Goal: Information Seeking & Learning: Check status

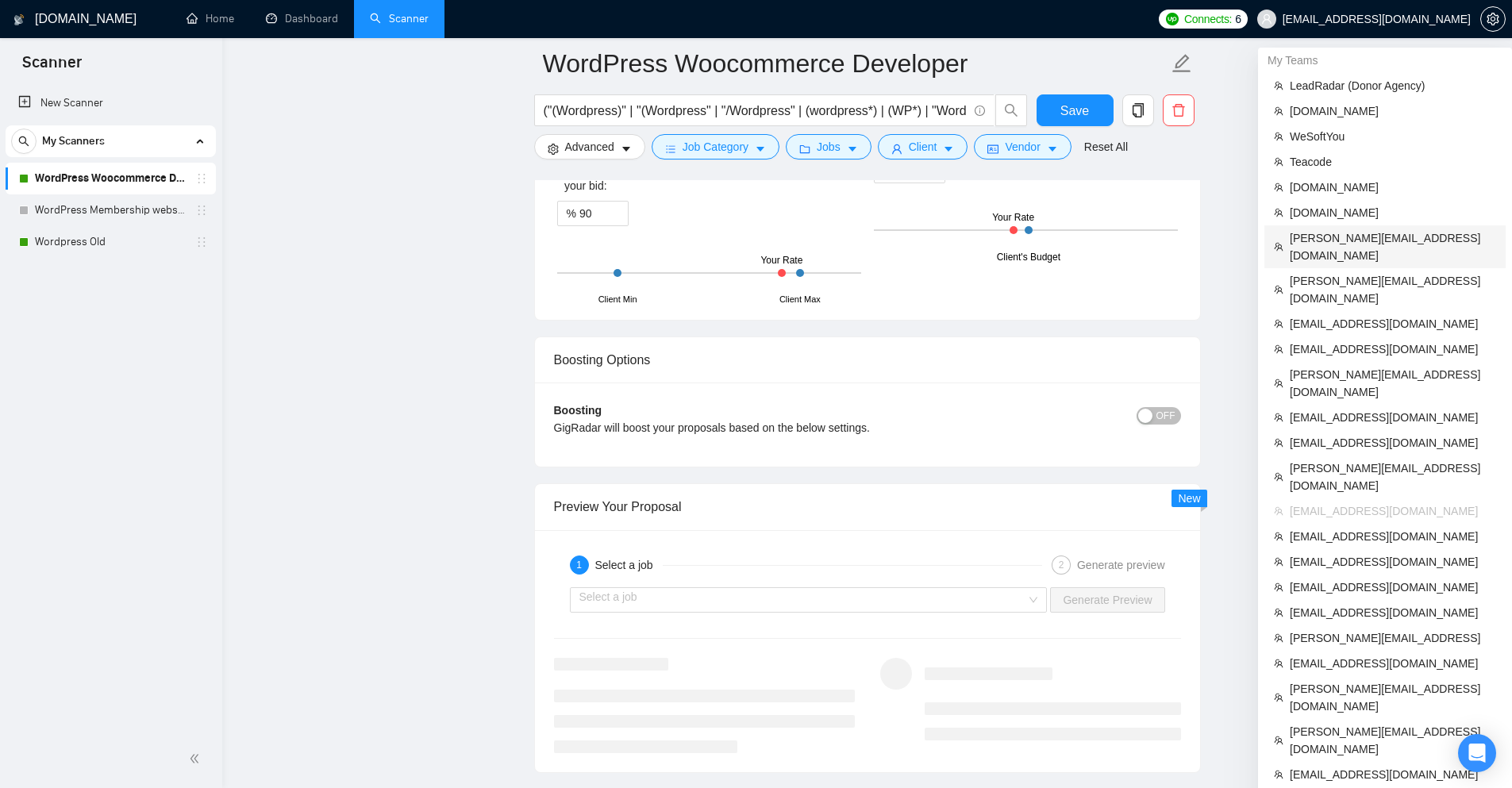
scroll to position [2941, 0]
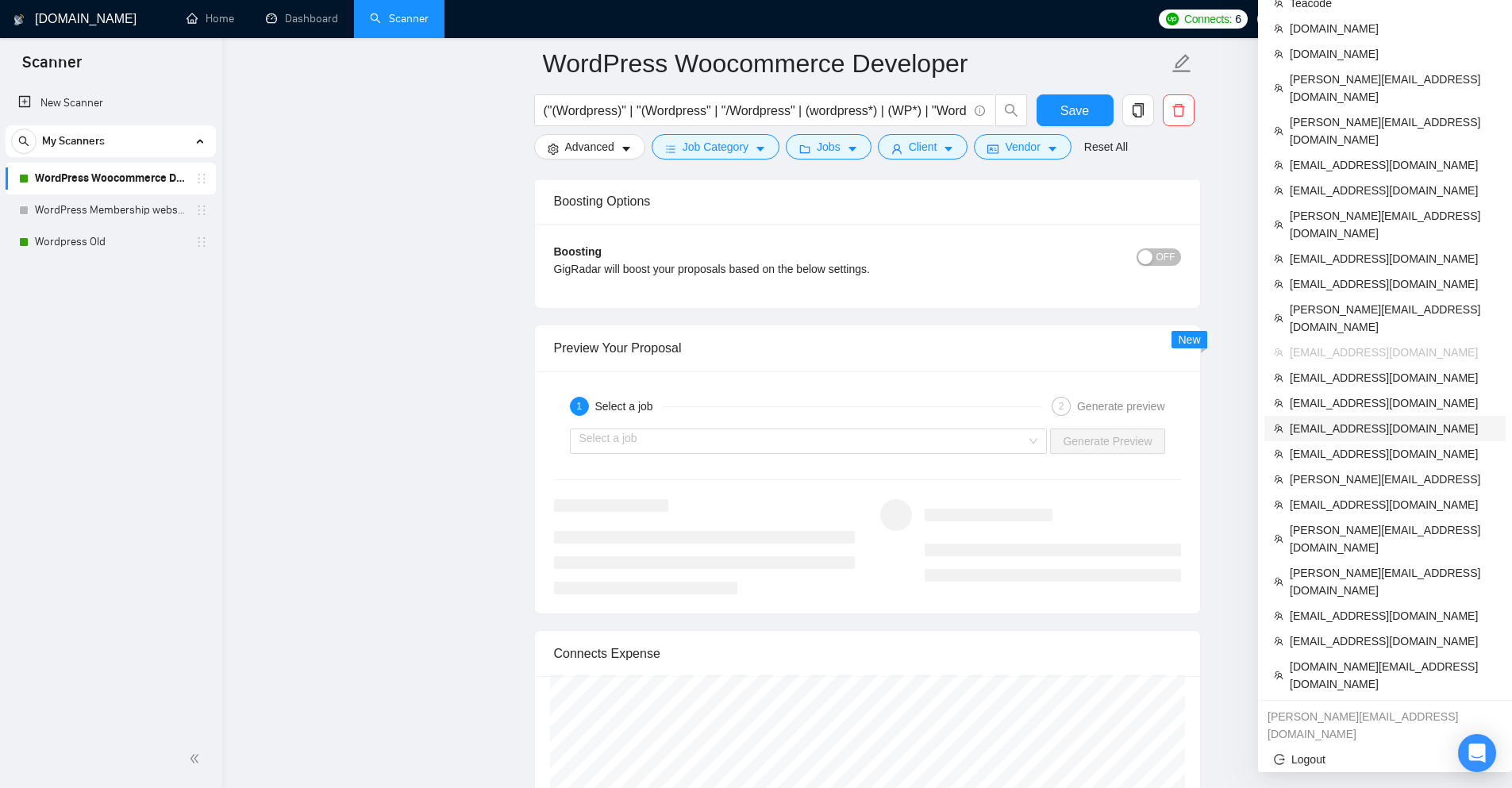
click at [1335, 420] on span "[EMAIL_ADDRESS][DOMAIN_NAME]" at bounding box center [1393, 429] width 206 height 17
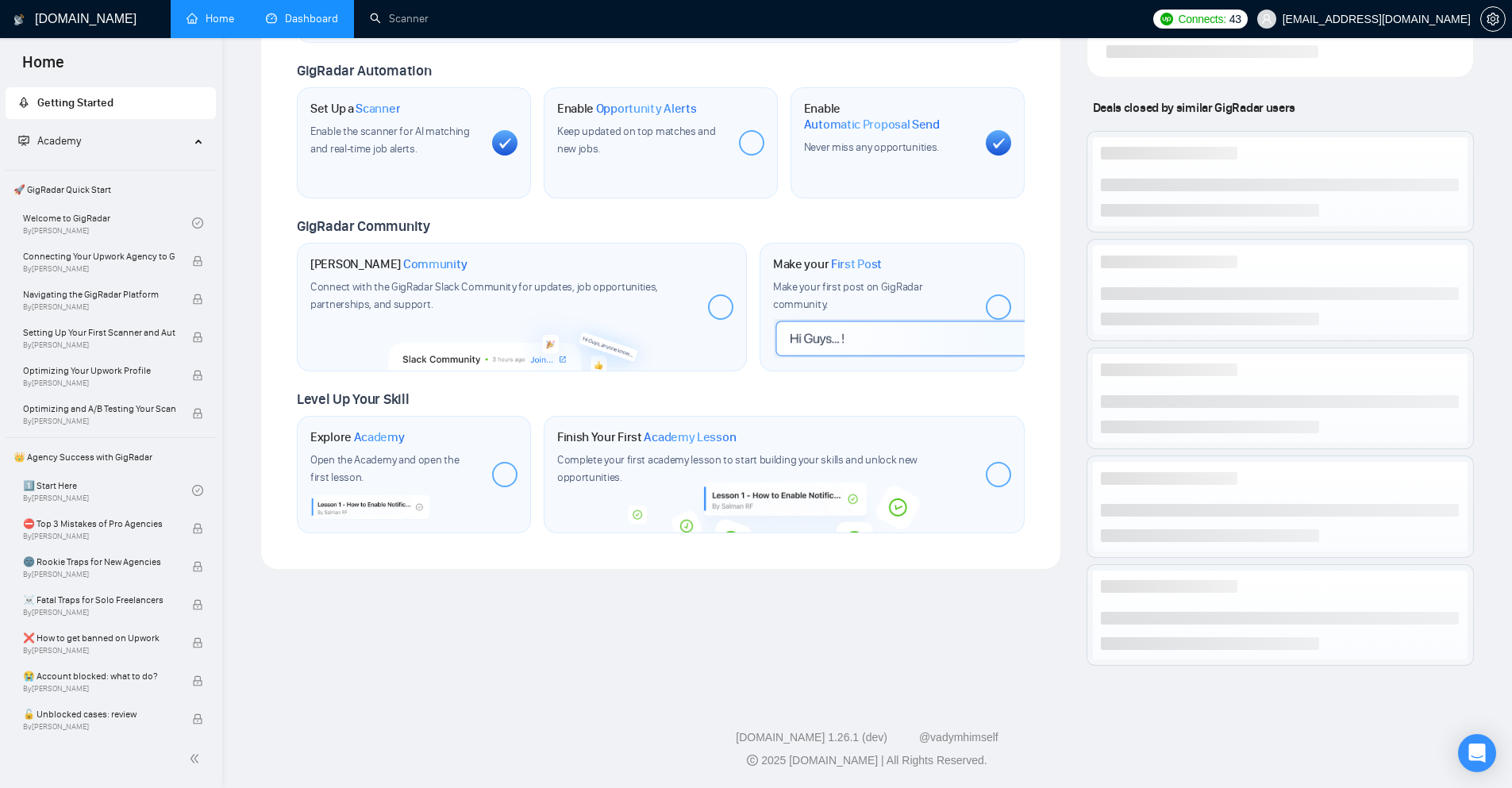
click at [330, 12] on link "Dashboard" at bounding box center [302, 18] width 73 height 13
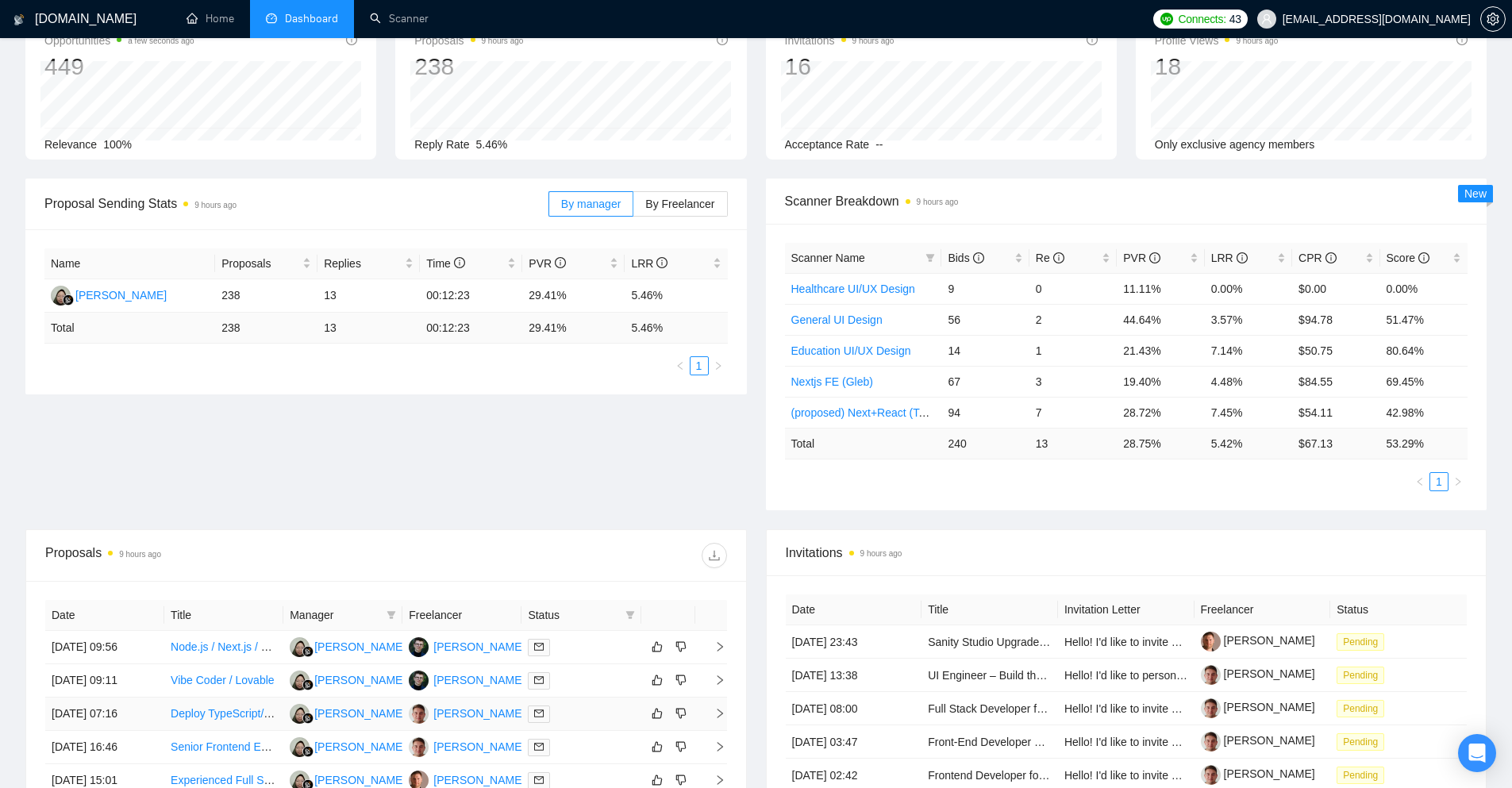
scroll to position [418, 0]
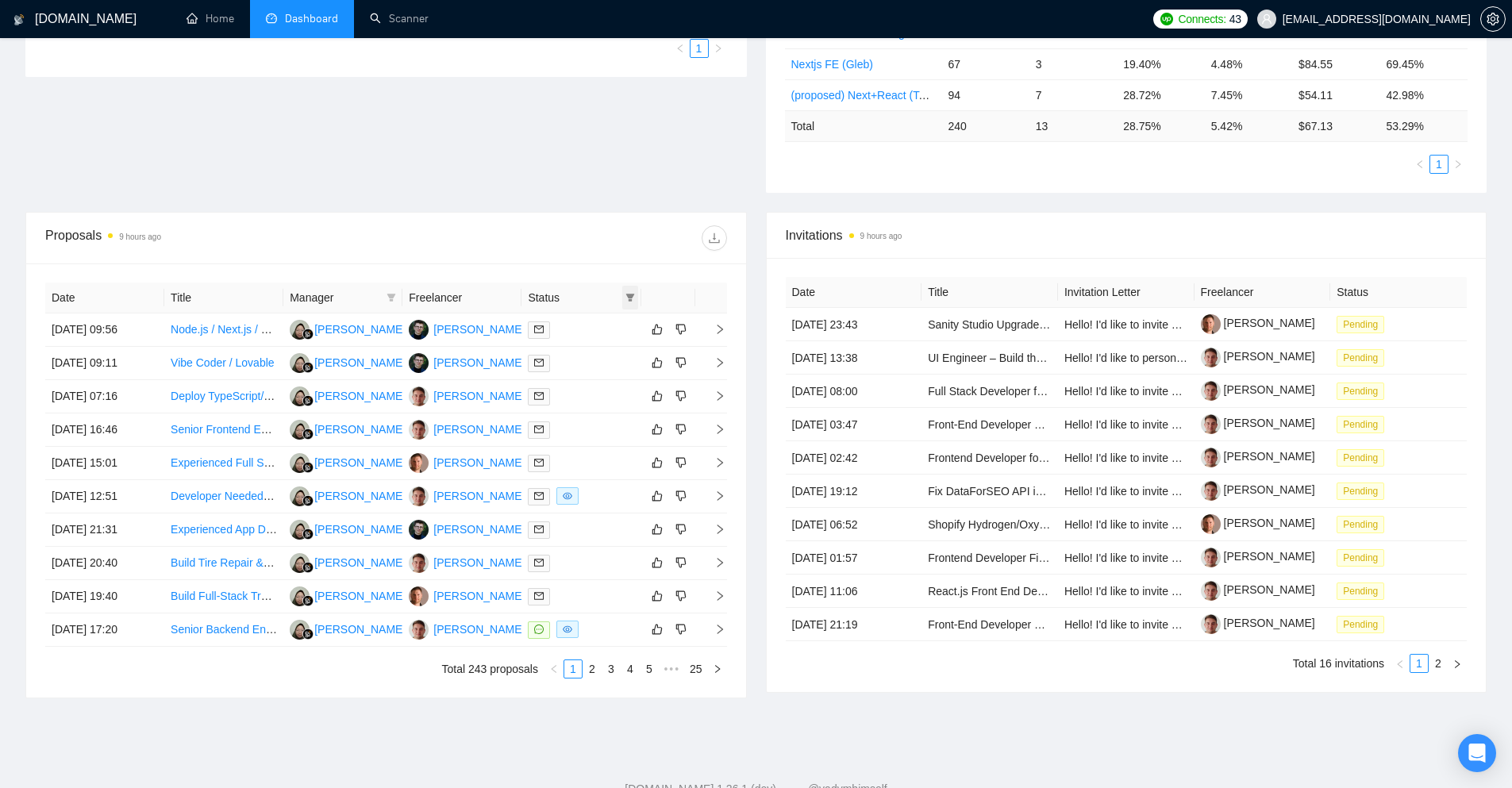
click at [633, 294] on icon "filter" at bounding box center [630, 297] width 10 height 10
click at [596, 327] on span "Chat" at bounding box center [589, 328] width 76 height 17
checkbox input "true"
click at [614, 387] on span "OK" at bounding box center [617, 385] width 16 height 17
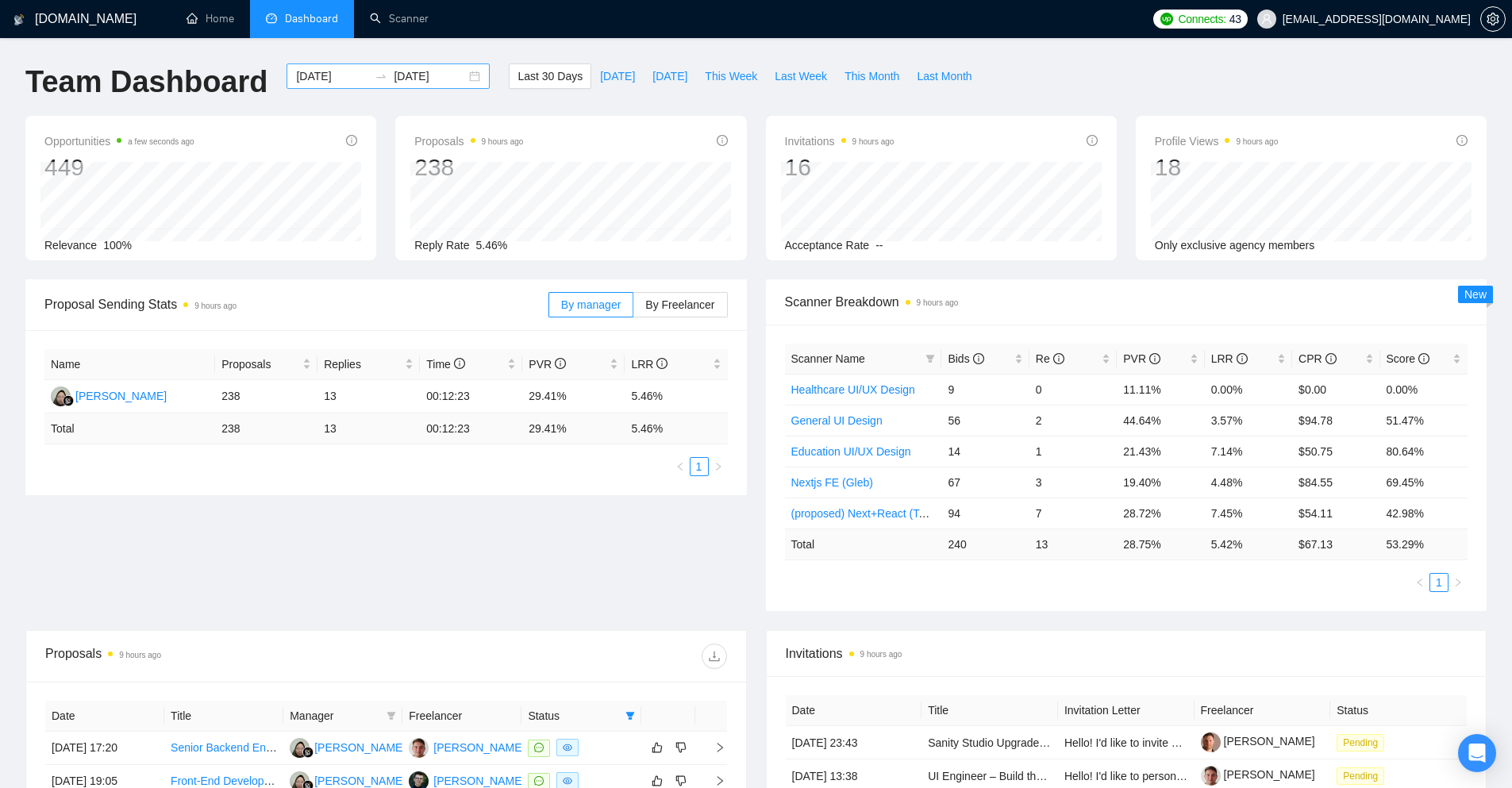
click at [351, 80] on input "[DATE]" at bounding box center [332, 76] width 73 height 17
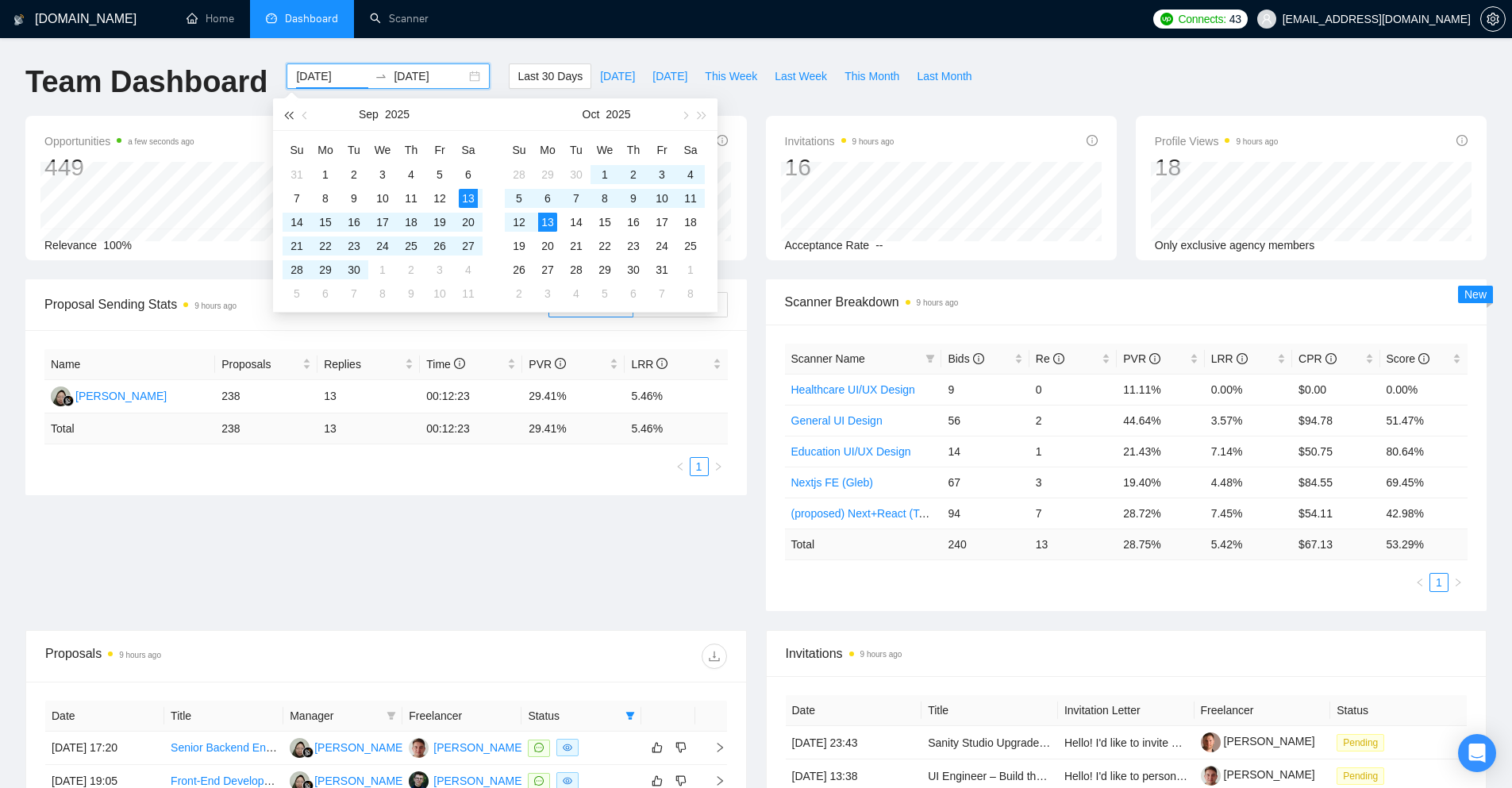
click at [289, 115] on span "button" at bounding box center [288, 115] width 8 height 8
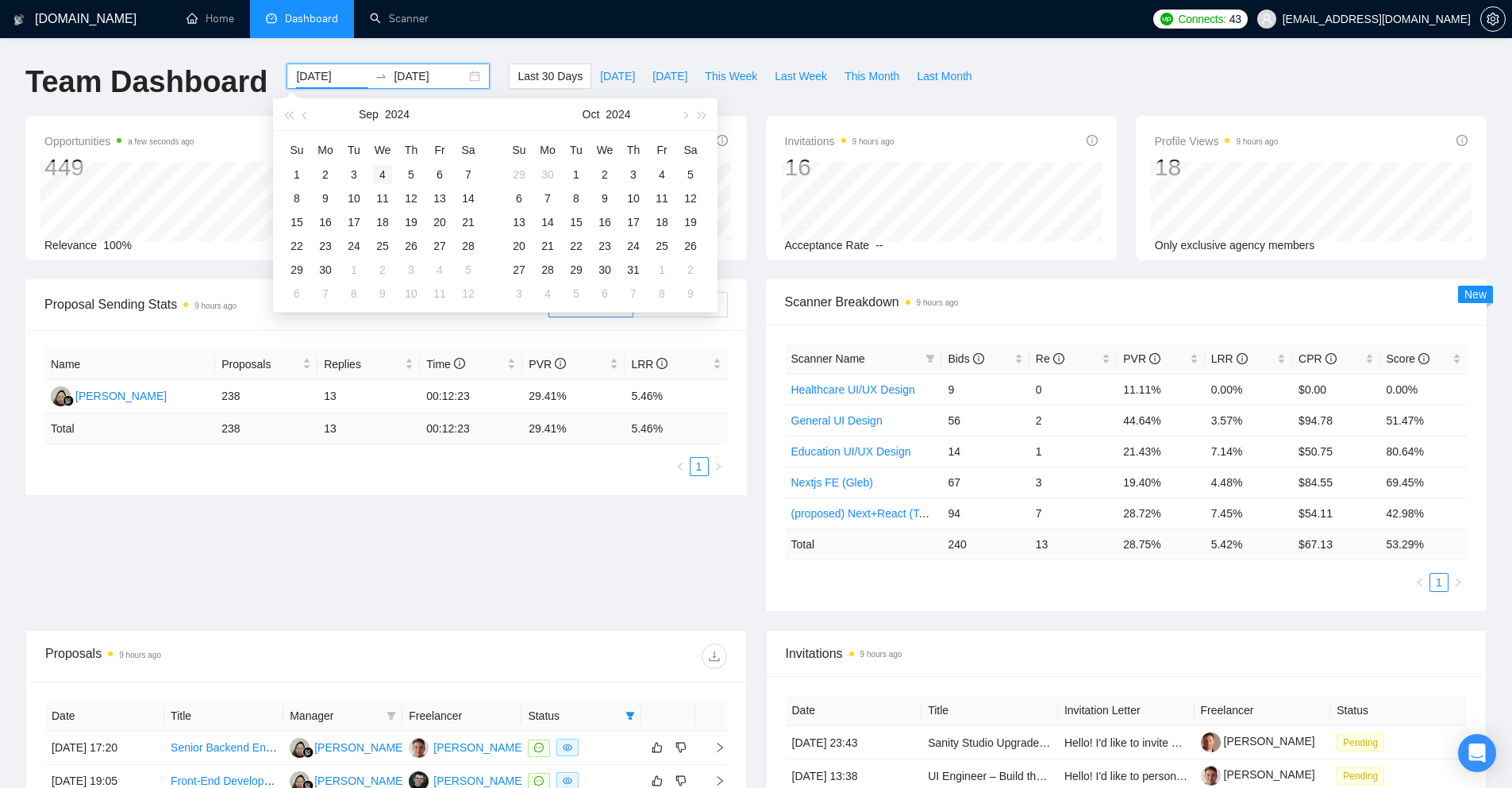
type input "[DATE]"
click at [390, 171] on div "4" at bounding box center [383, 175] width 19 height 19
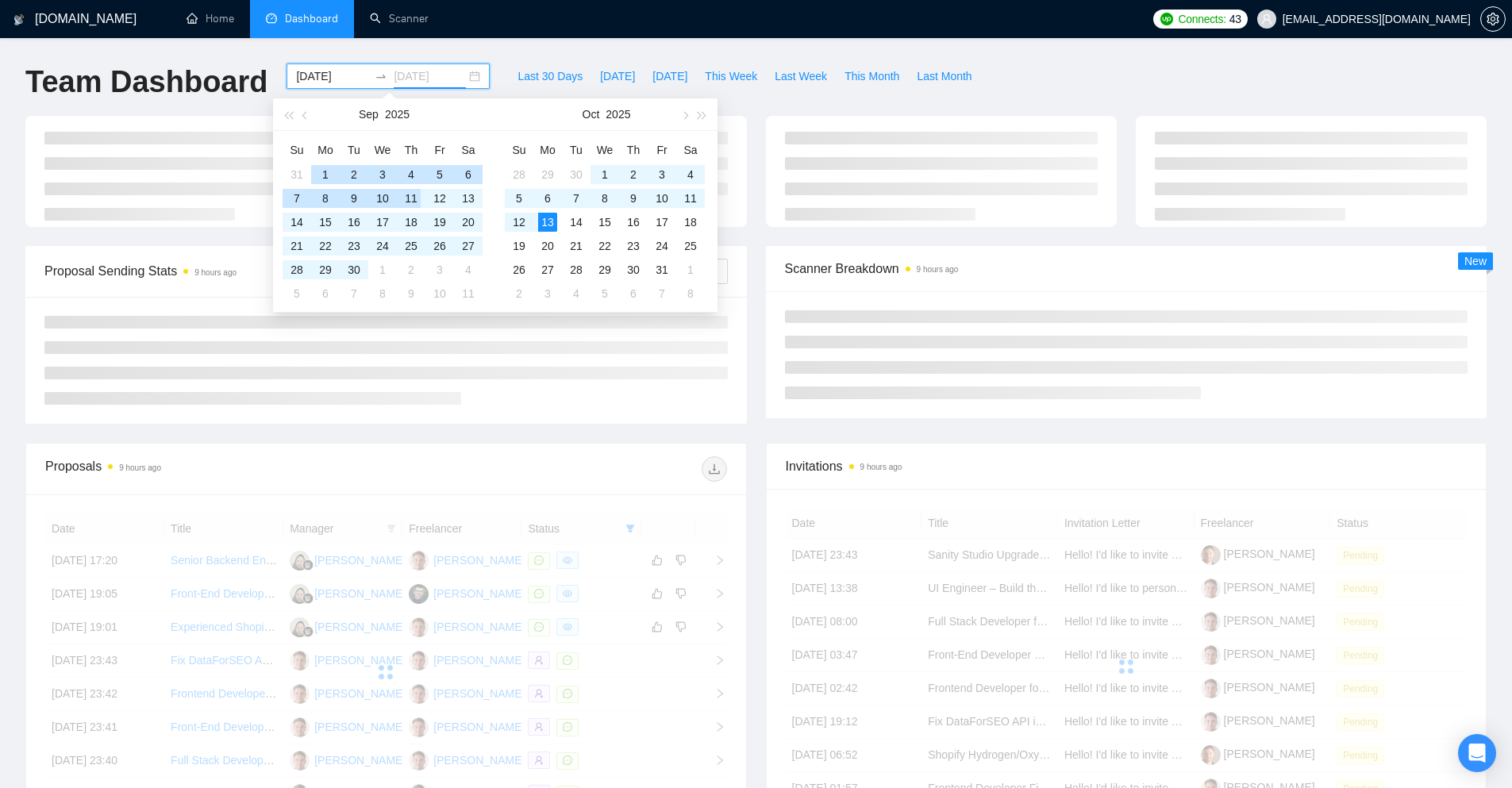
type input "[DATE]"
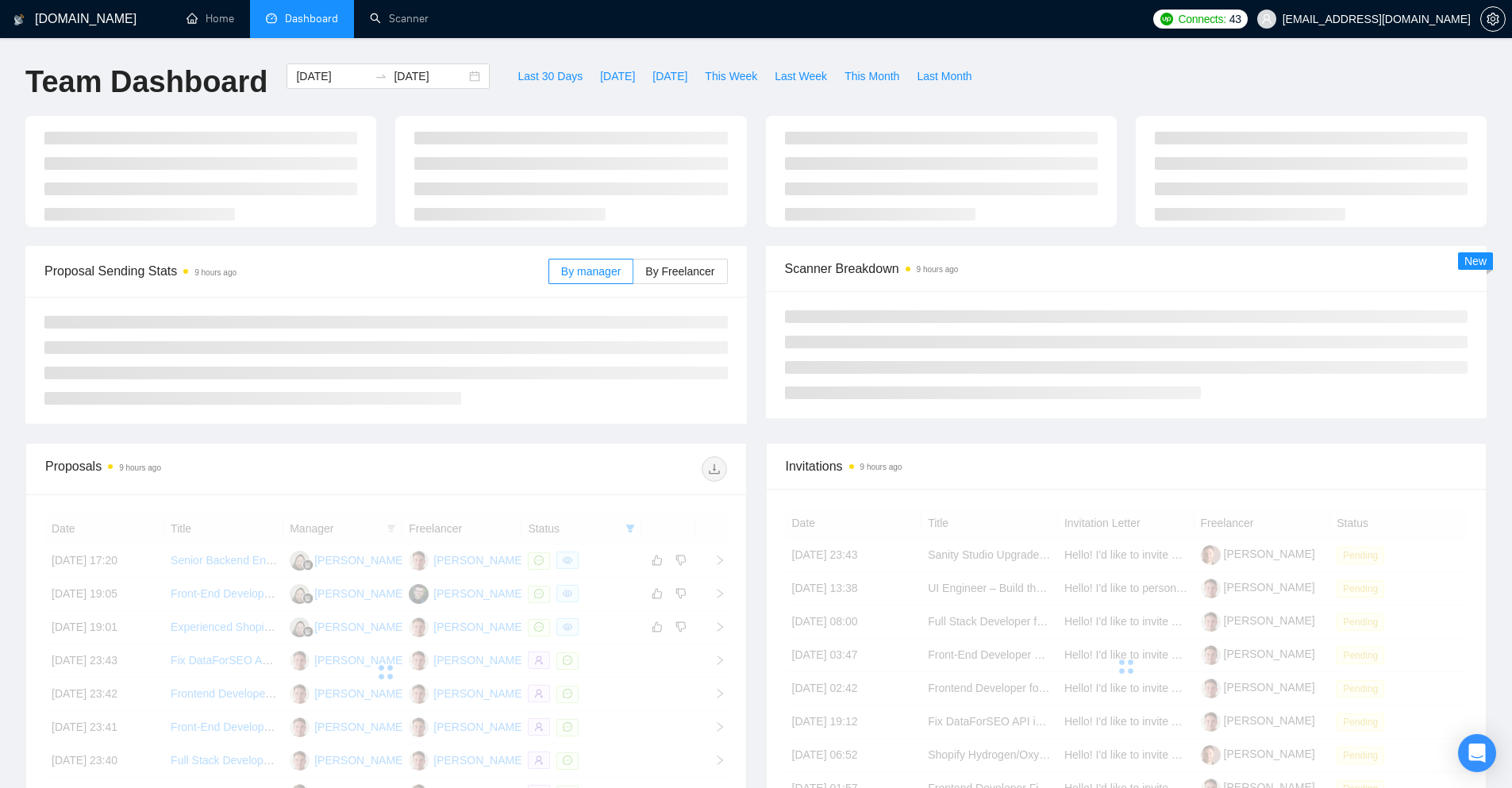
click at [763, 416] on div "Scanner Breakdown 9 hours ago New" at bounding box center [1126, 331] width 741 height 172
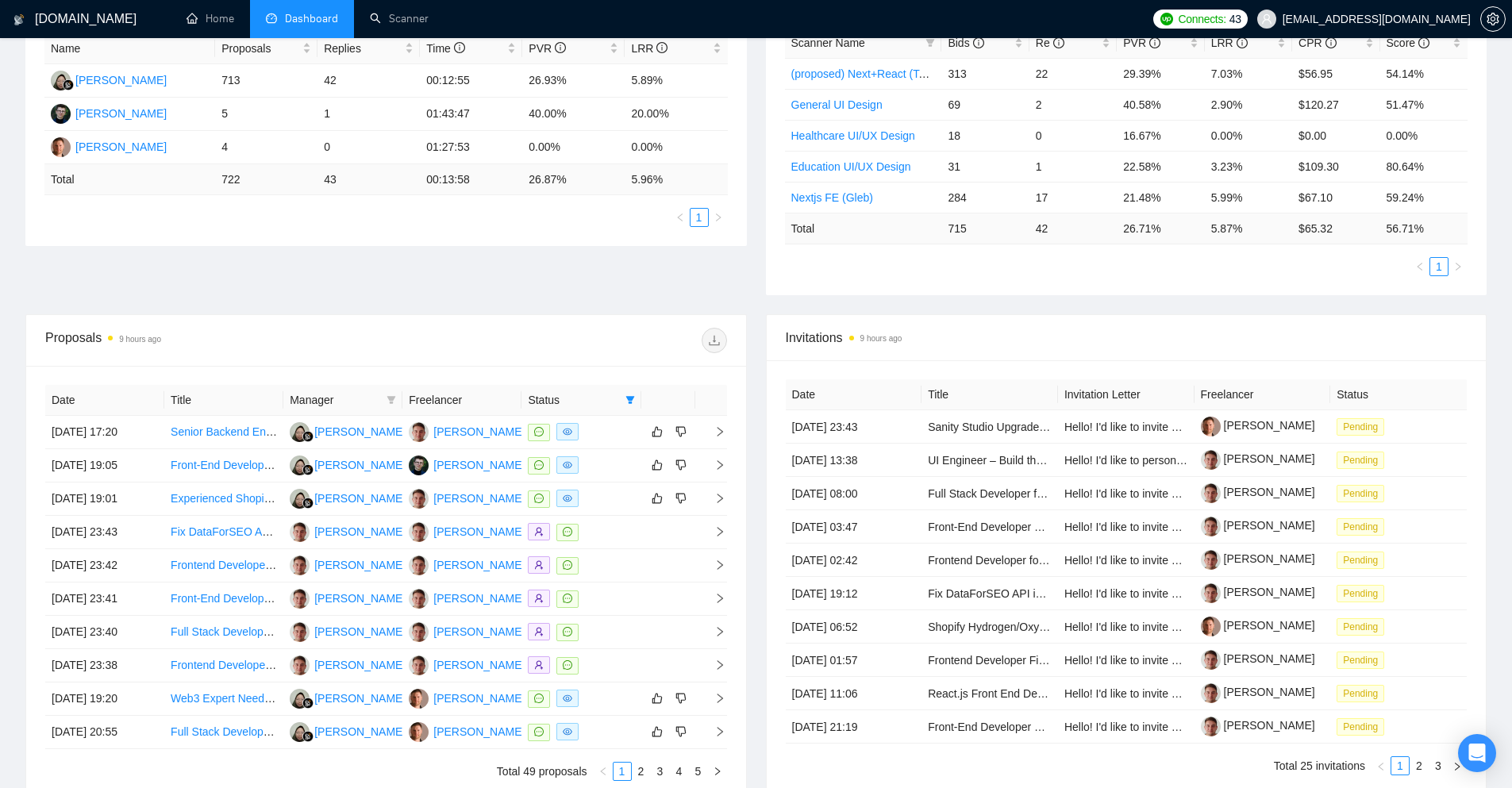
scroll to position [470, 0]
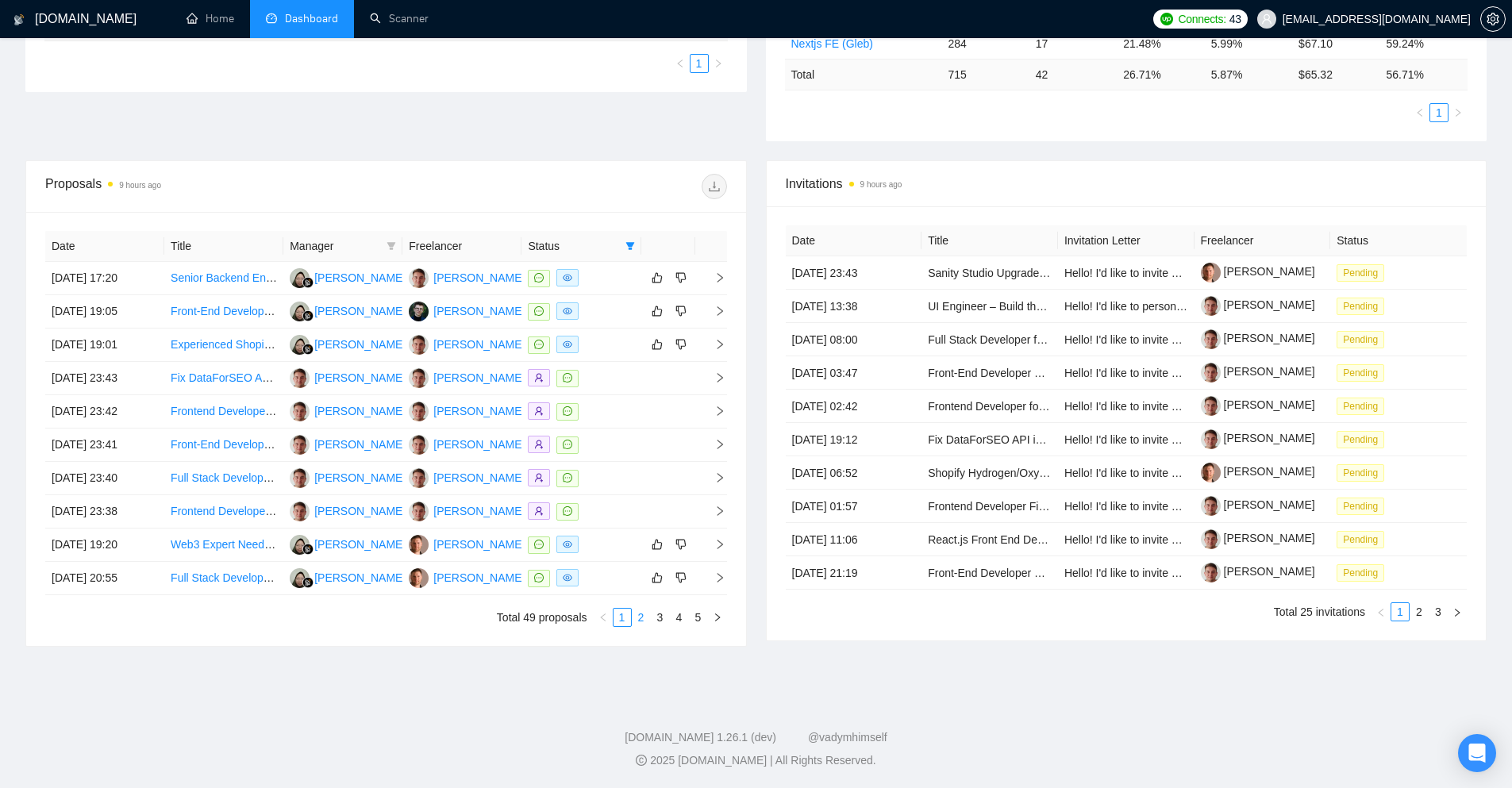
click at [644, 617] on link "2" at bounding box center [641, 617] width 17 height 17
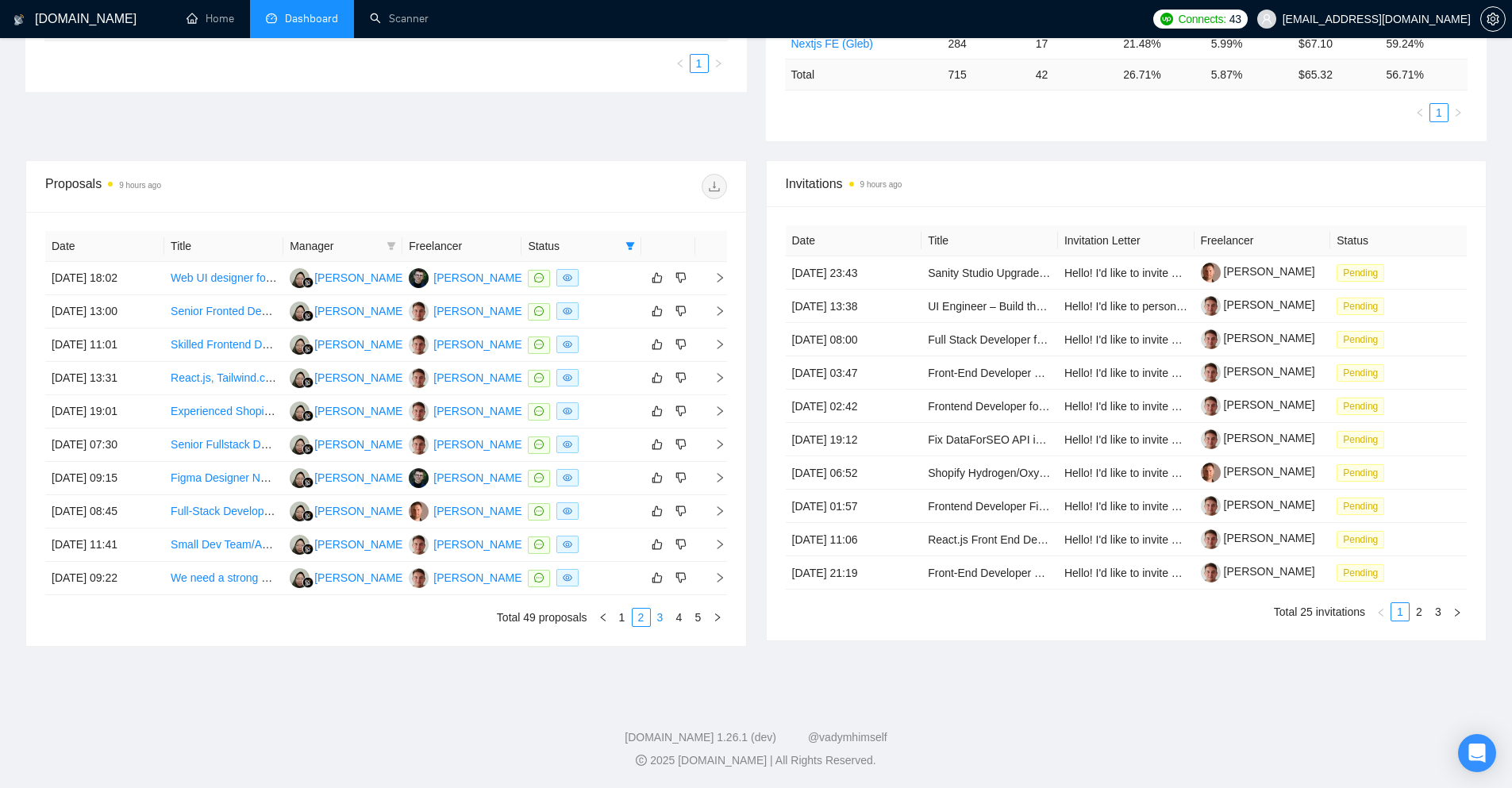
click at [661, 621] on link "3" at bounding box center [660, 617] width 17 height 17
click at [680, 624] on link "4" at bounding box center [679, 617] width 17 height 17
click at [706, 622] on link "5" at bounding box center [699, 617] width 17 height 17
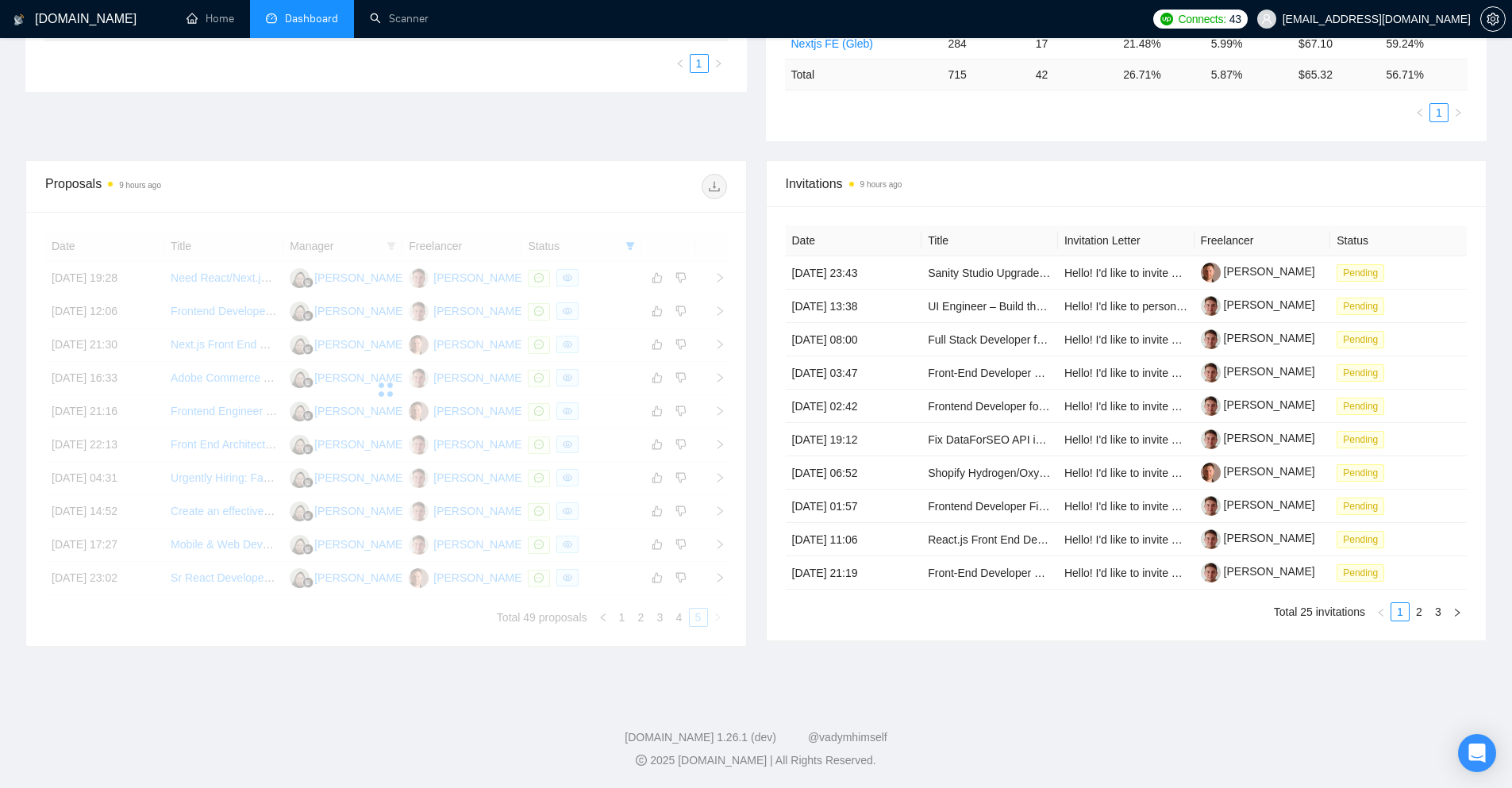
scroll to position [464, 0]
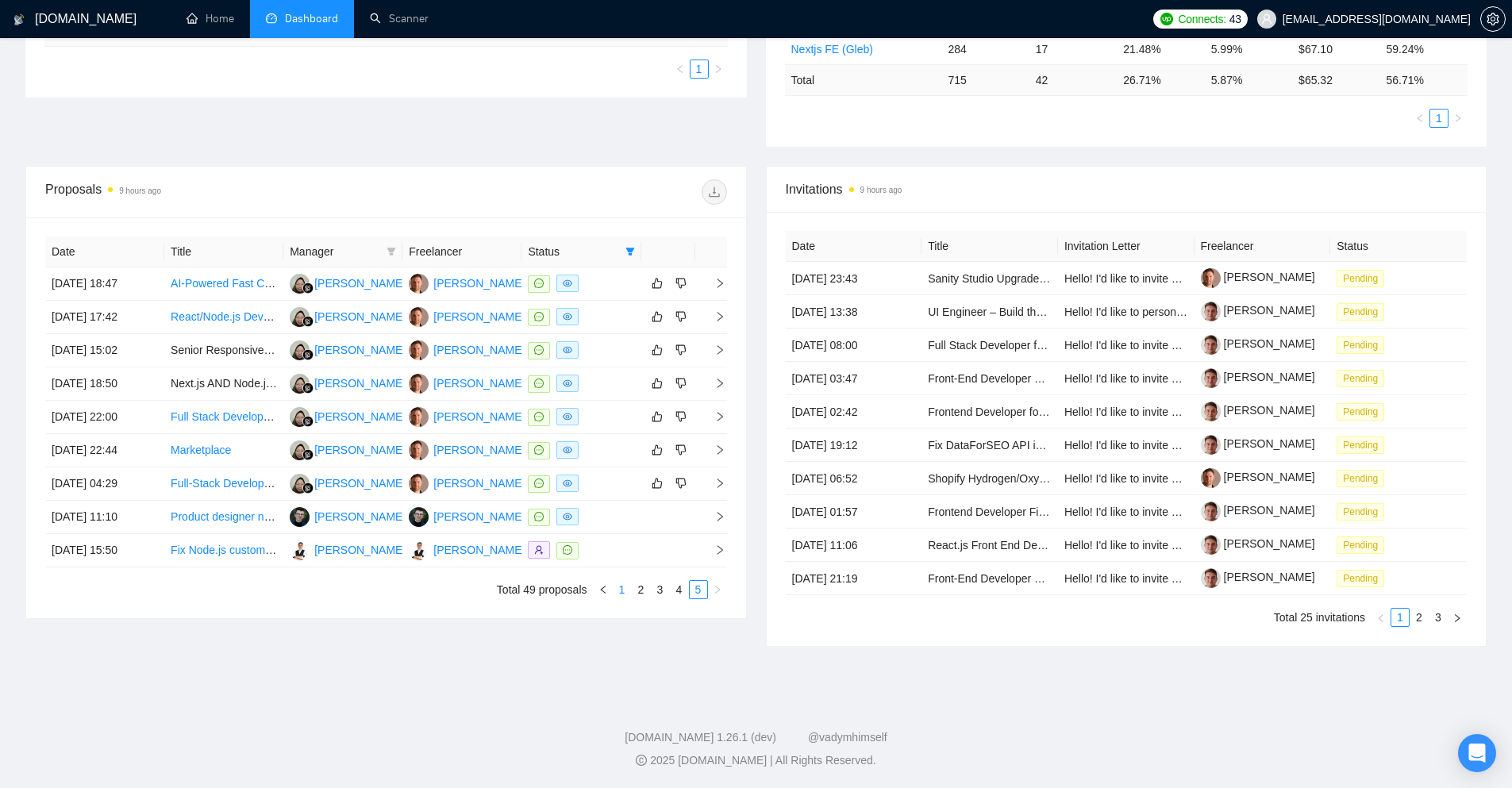
click at [623, 595] on link "1" at bounding box center [623, 589] width 17 height 17
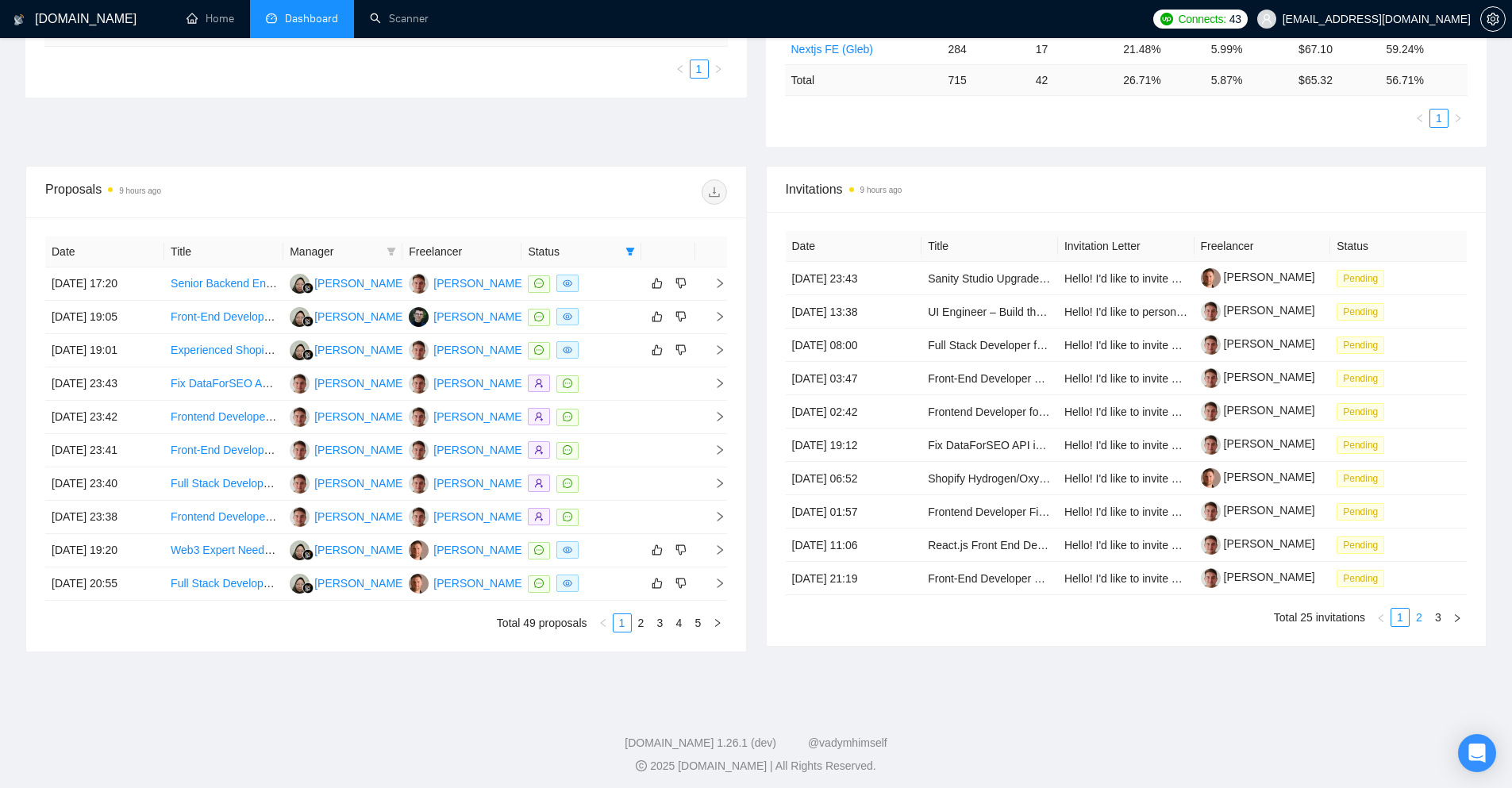
click at [1426, 614] on link "2" at bounding box center [1419, 617] width 17 height 17
click at [1440, 619] on link "3" at bounding box center [1438, 617] width 17 height 17
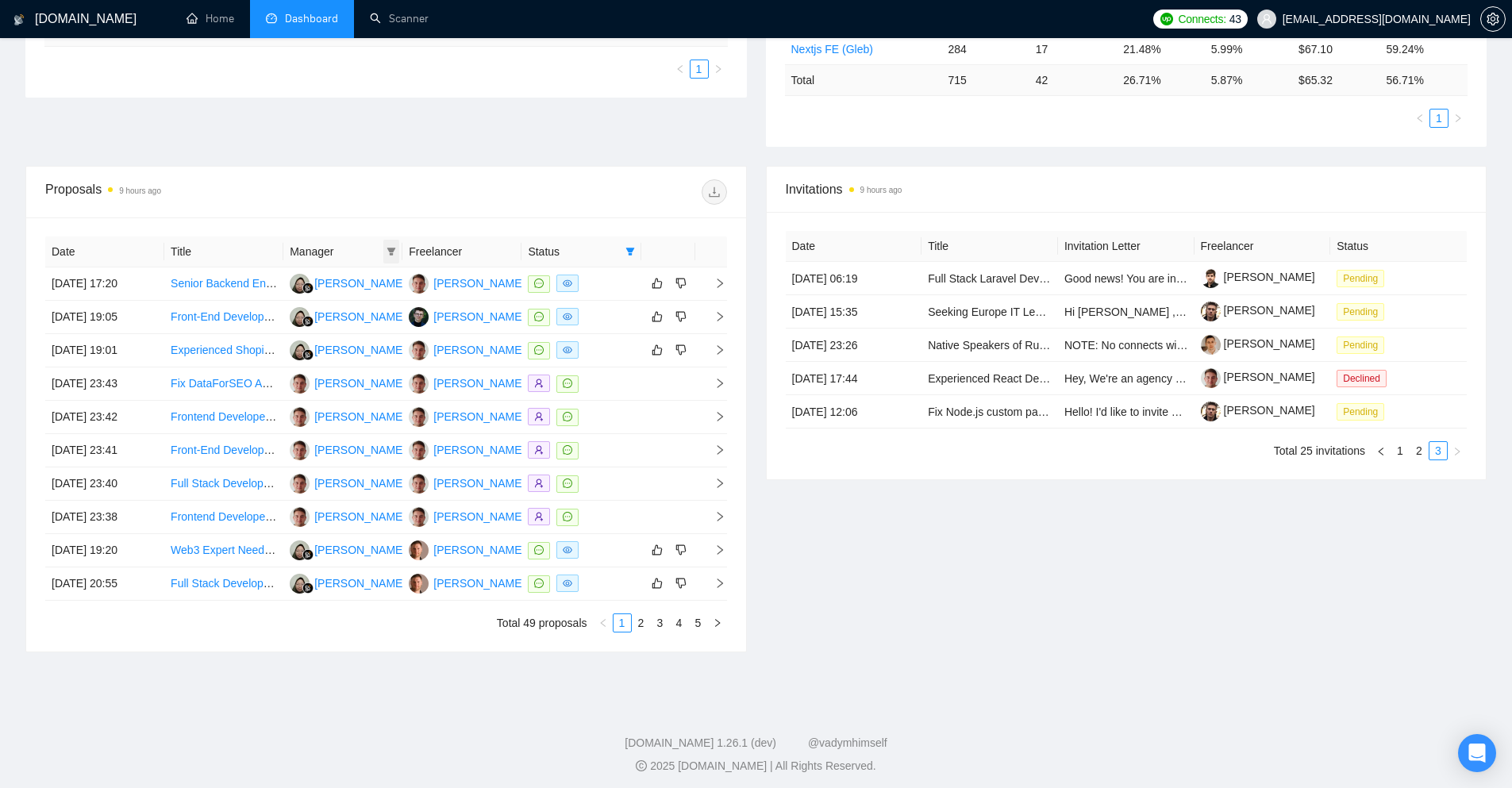
click at [388, 252] on icon "filter" at bounding box center [391, 251] width 10 height 10
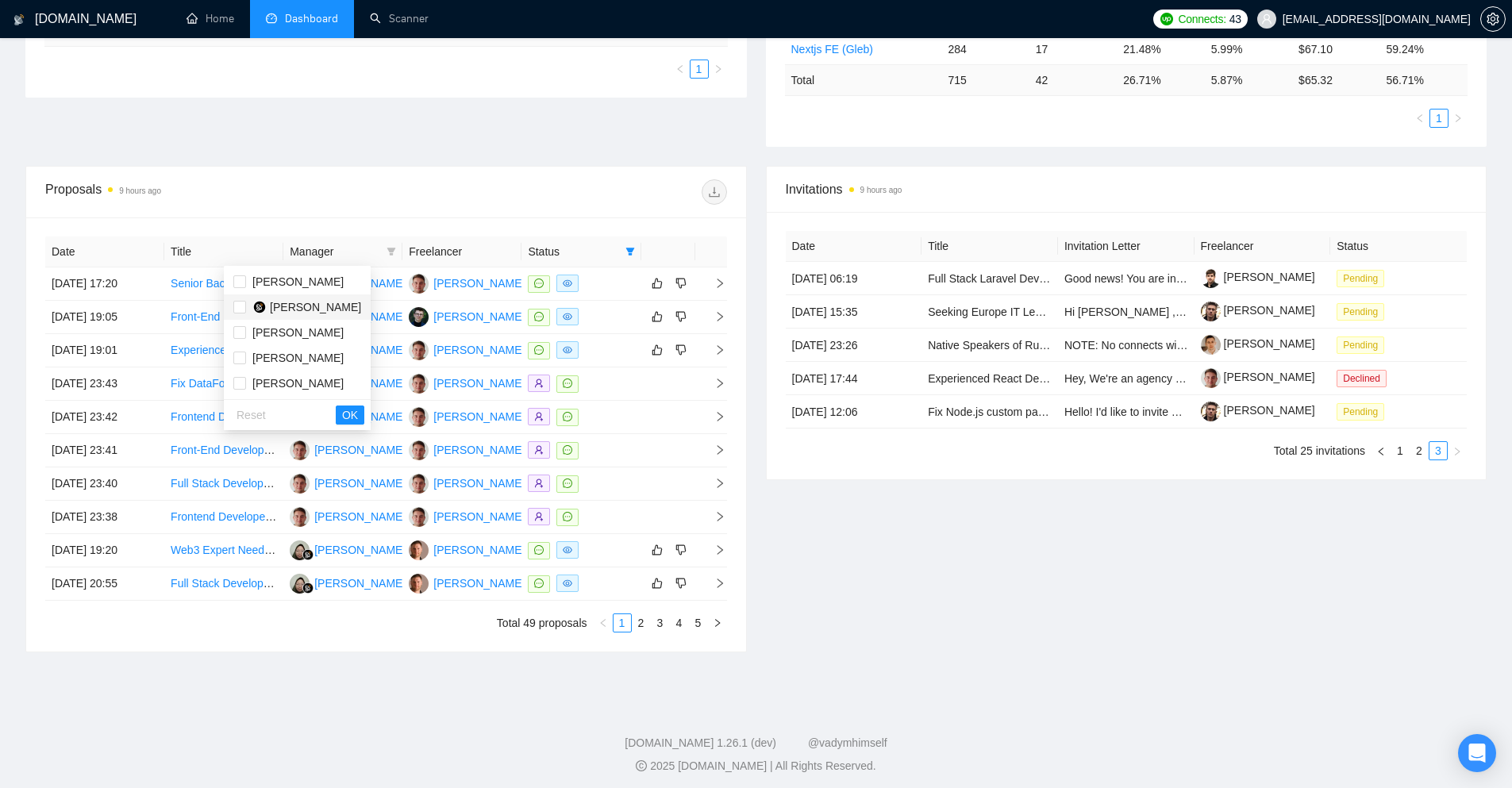
click at [341, 302] on span "[PERSON_NAME]" at bounding box center [316, 307] width 91 height 13
checkbox input "true"
click at [358, 416] on span "OK" at bounding box center [350, 415] width 16 height 17
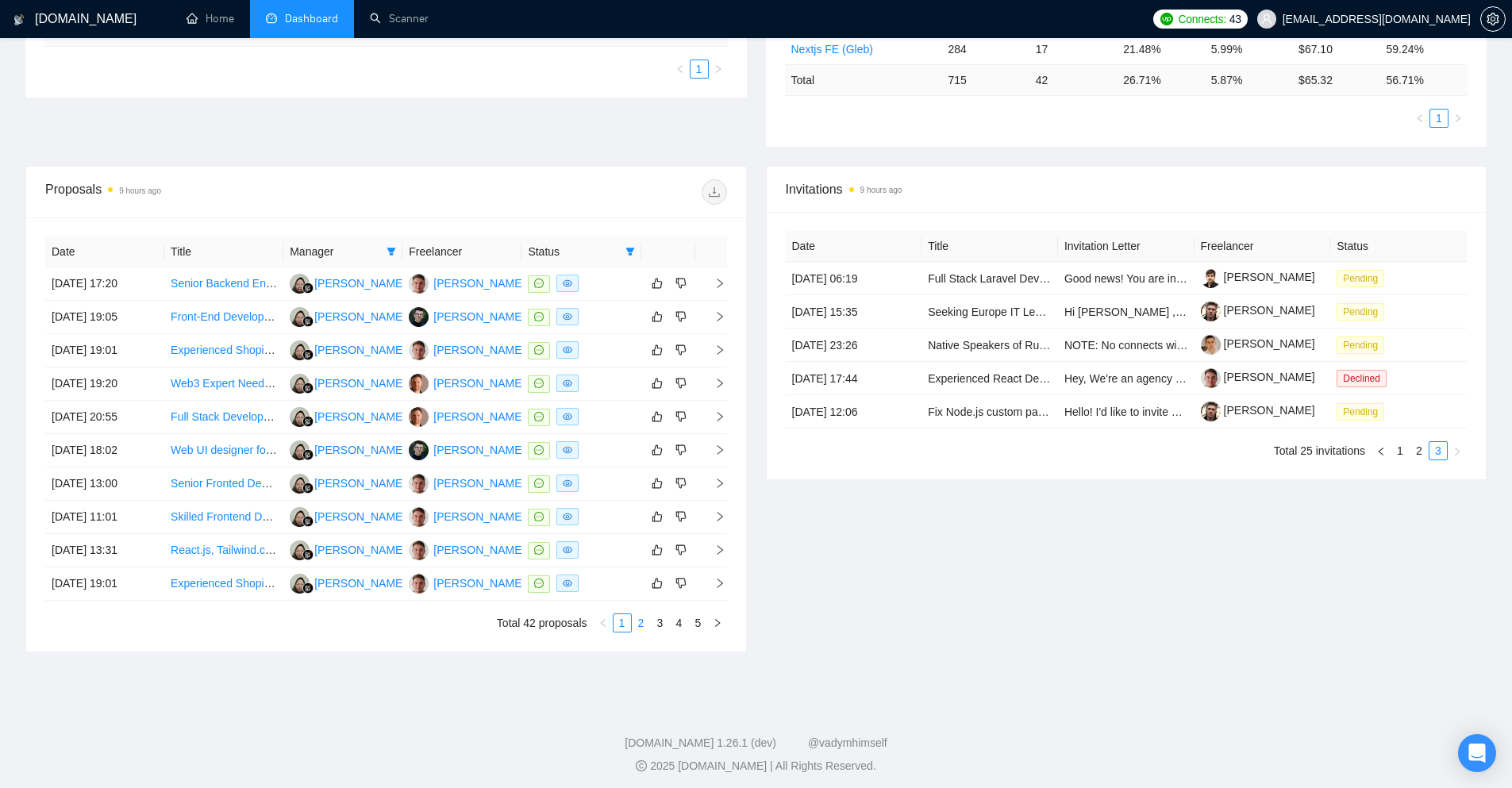
click at [645, 626] on link "2" at bounding box center [641, 623] width 17 height 17
click at [661, 623] on link "3" at bounding box center [660, 623] width 17 height 17
click at [679, 626] on link "4" at bounding box center [679, 623] width 17 height 17
click at [700, 626] on link "5" at bounding box center [699, 623] width 17 height 17
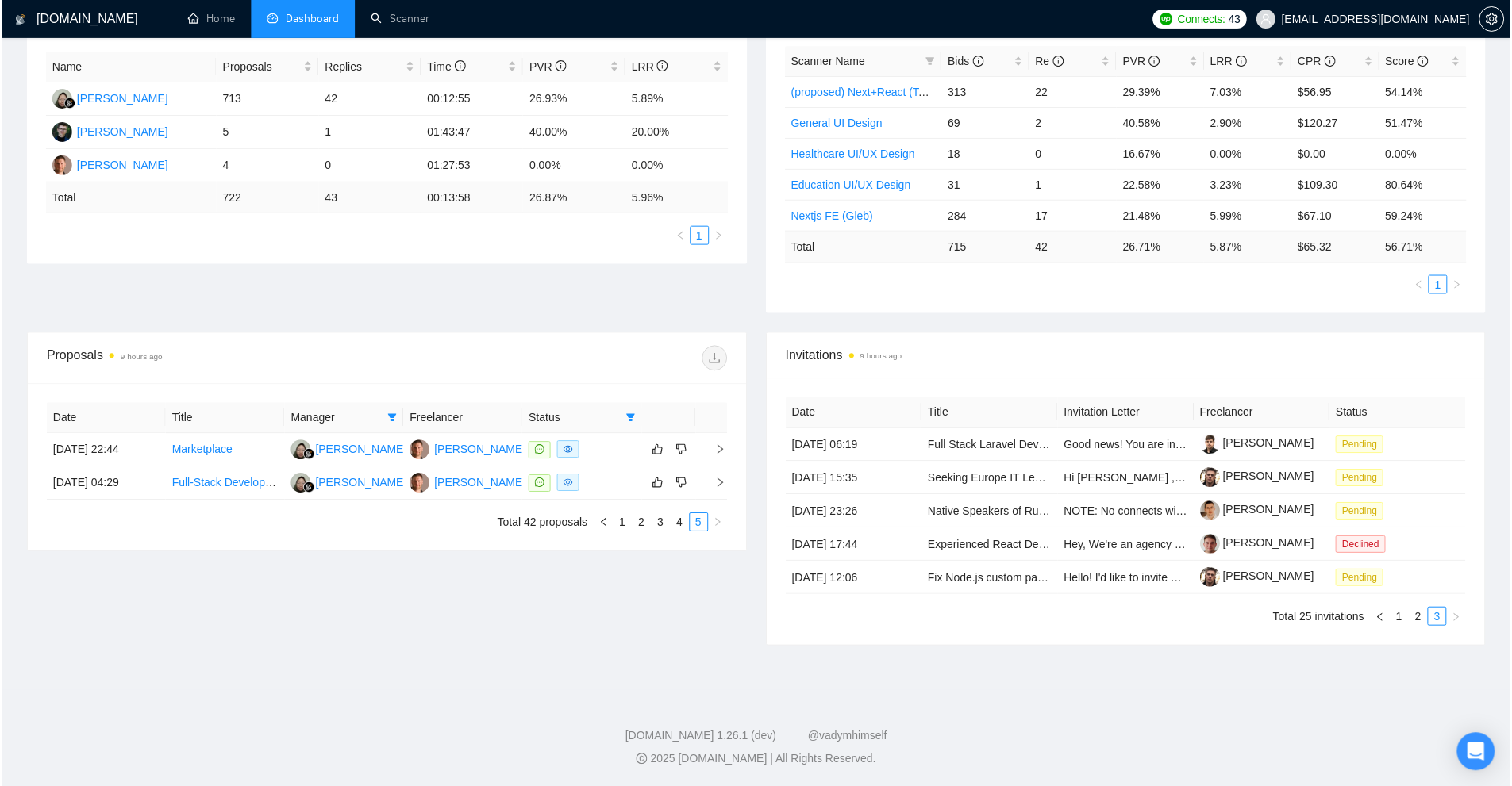
scroll to position [299, 0]
